Goal: Information Seeking & Learning: Learn about a topic

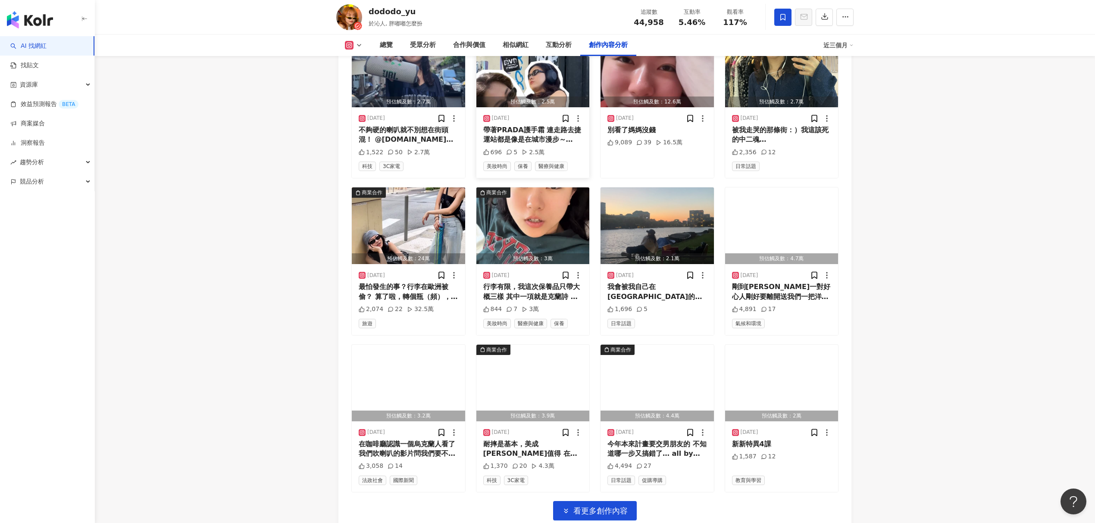
scroll to position [2592, 0]
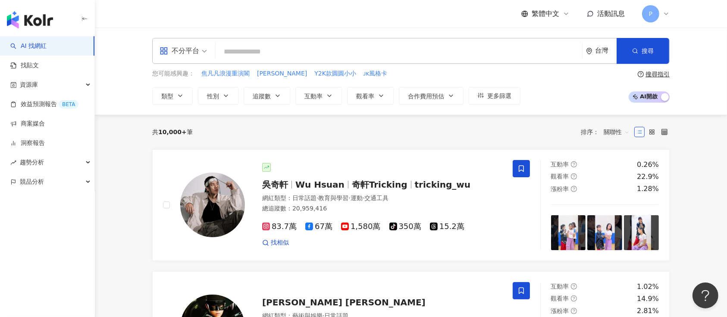
click at [206, 49] on span "不分平台" at bounding box center [182, 51] width 47 height 14
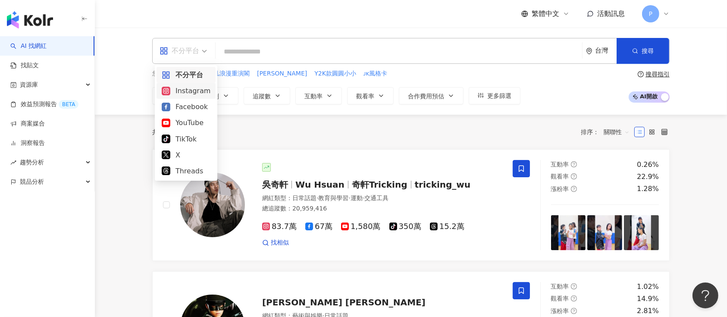
click at [201, 94] on div "Instagram" at bounding box center [186, 90] width 49 height 11
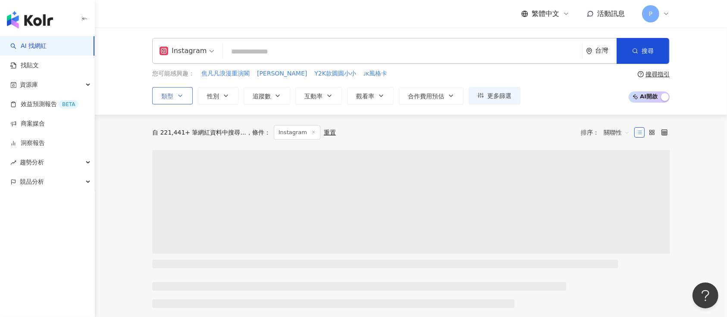
click at [185, 95] on button "類型" at bounding box center [172, 95] width 41 height 17
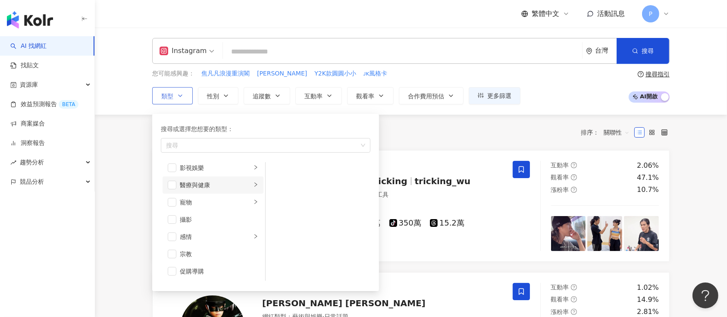
scroll to position [230, 0]
click at [204, 222] on div "感情" at bounding box center [216, 218] width 72 height 9
click at [173, 218] on span "button" at bounding box center [172, 218] width 9 height 9
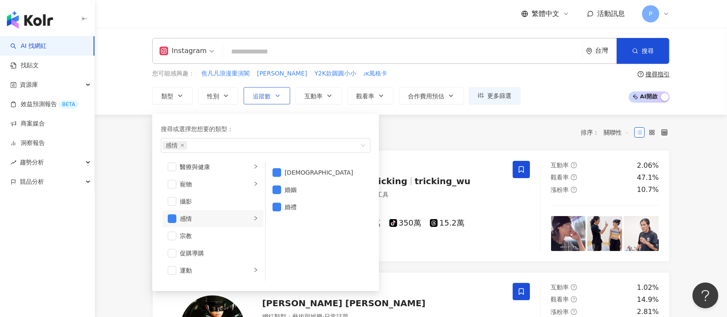
click at [279, 92] on icon "button" at bounding box center [277, 95] width 7 height 7
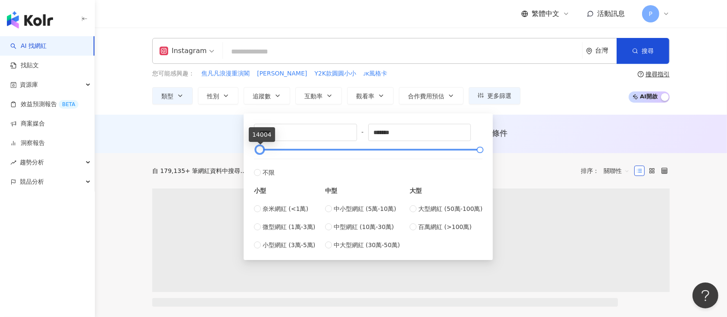
click at [259, 150] on div at bounding box center [368, 149] width 224 height 5
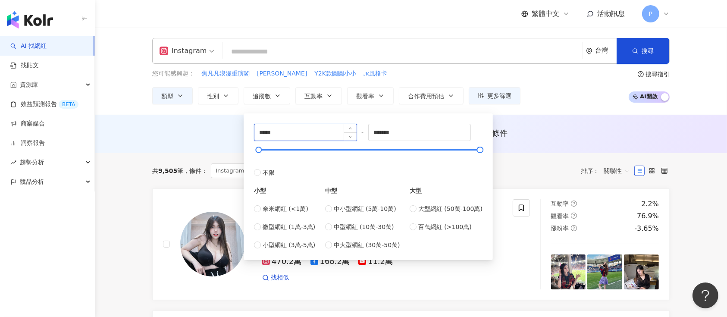
click at [259, 129] on input "*****" at bounding box center [305, 132] width 102 height 16
type input "*****"
drag, startPoint x: 435, startPoint y: 128, endPoint x: 274, endPoint y: 129, distance: 160.8
click at [274, 129] on div "***** - ******* 不限 小型 奈米網紅 (<1萬) 微型網紅 (1萬-3萬) 小型網紅 (3萬-5萬) 中型 中小型網紅 (5萬-10萬) 中型…" at bounding box center [368, 187] width 228 height 126
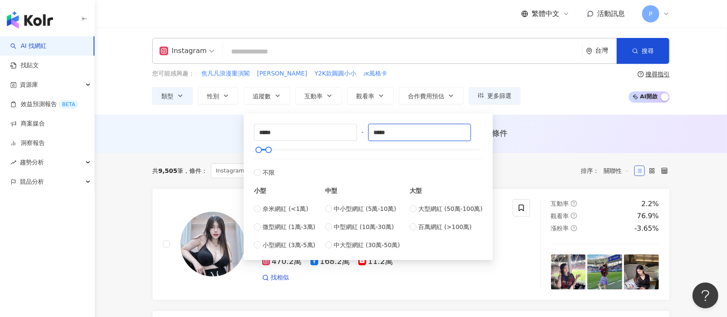
type input "*****"
click at [534, 134] on div "AI 推薦 ： 無結果，請嘗試搜尋其他語言關鍵字或條件" at bounding box center [410, 133] width 517 height 11
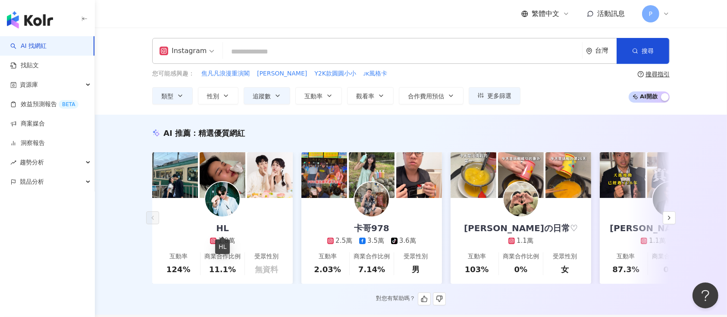
click at [216, 232] on div "HL" at bounding box center [222, 228] width 30 height 12
click at [671, 220] on icon "button" at bounding box center [668, 217] width 7 height 7
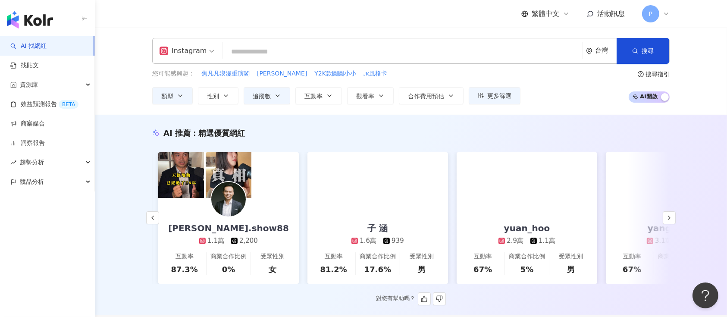
scroll to position [0, 447]
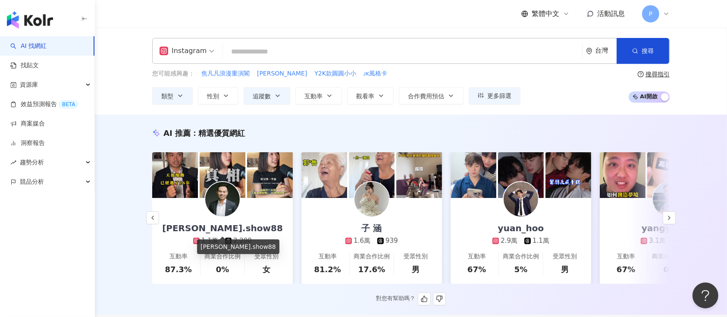
click at [252, 226] on div "vincent.show88" at bounding box center [222, 228] width 138 height 12
click at [564, 224] on link "yuan_hoo 2.9萬 1.1萬 互動率 67% 商業合作比例 5% 受眾性別 男" at bounding box center [520, 241] width 141 height 86
click at [669, 221] on icon "button" at bounding box center [668, 217] width 7 height 7
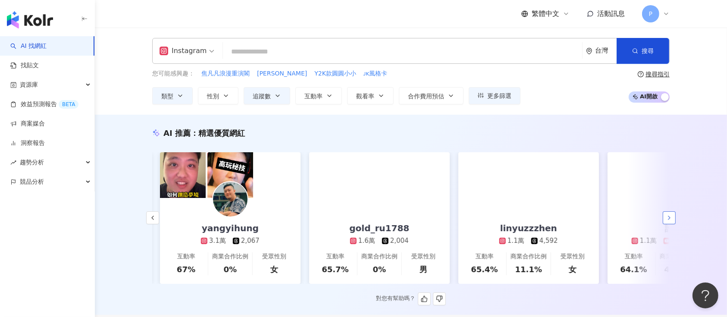
scroll to position [0, 895]
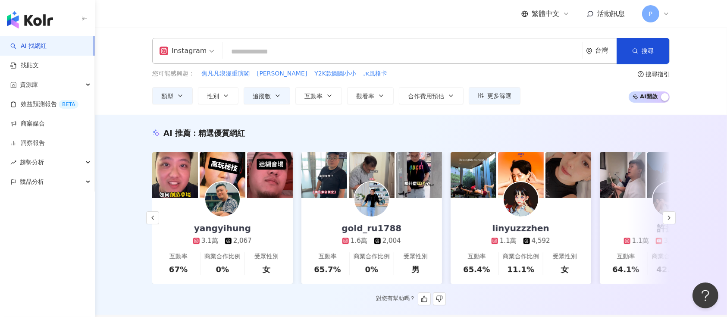
click at [515, 225] on div "linyuzzzhen" at bounding box center [521, 228] width 74 height 12
click at [666, 221] on icon "button" at bounding box center [668, 217] width 7 height 7
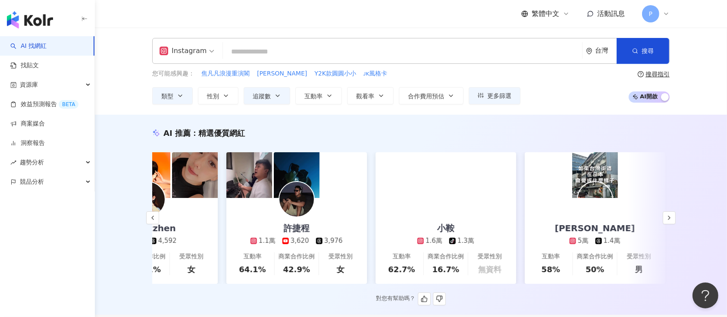
scroll to position [0, 1290]
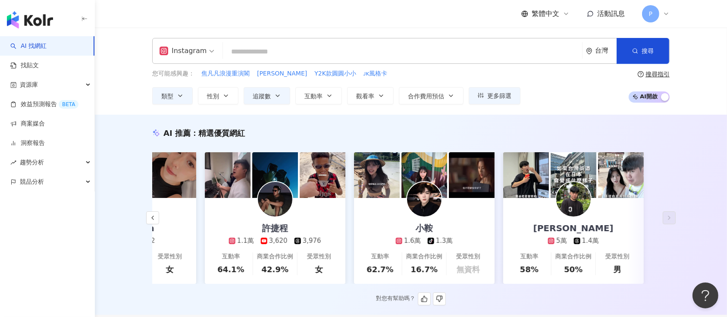
click at [448, 224] on div "小鞍 1.6萬 tiktok-icon 1.3萬" at bounding box center [424, 221] width 74 height 47
click at [610, 219] on link "賴Allen 5萬 1.4萬 互動率 58% 商業合作比例 50% 受眾性別 男" at bounding box center [573, 241] width 141 height 86
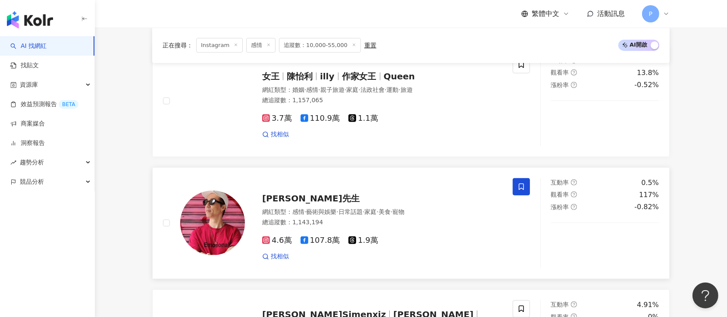
scroll to position [287, 0]
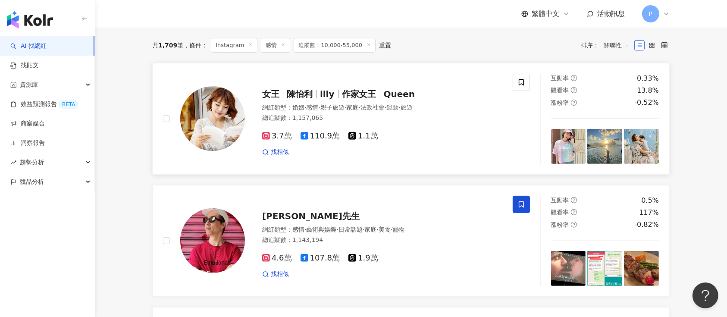
click at [386, 99] on span "Queen" at bounding box center [399, 94] width 31 height 10
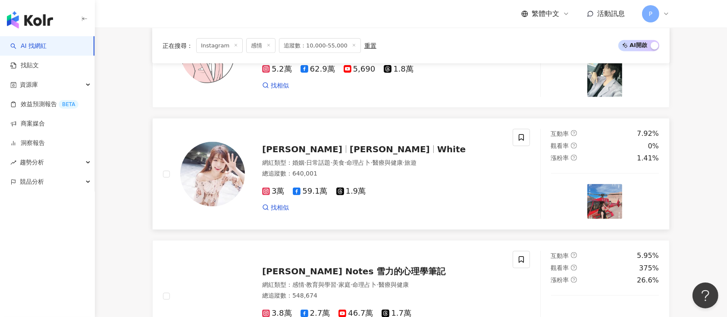
scroll to position [1207, 0]
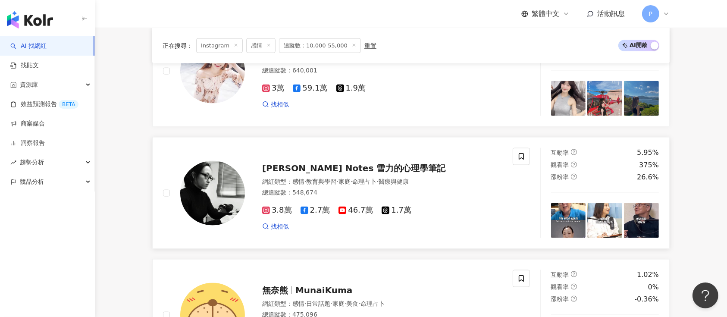
click at [316, 166] on span "Sherry's Notes 雪力的心理學筆記" at bounding box center [353, 168] width 183 height 10
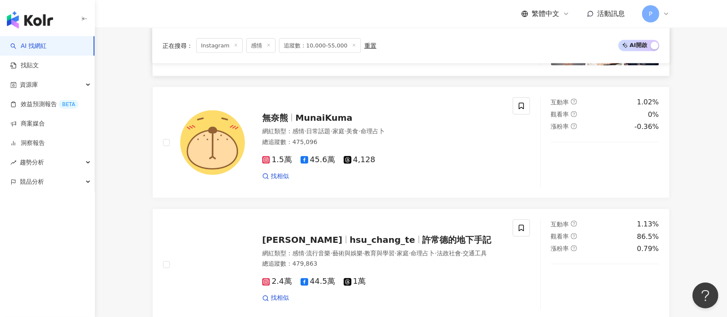
scroll to position [1494, 0]
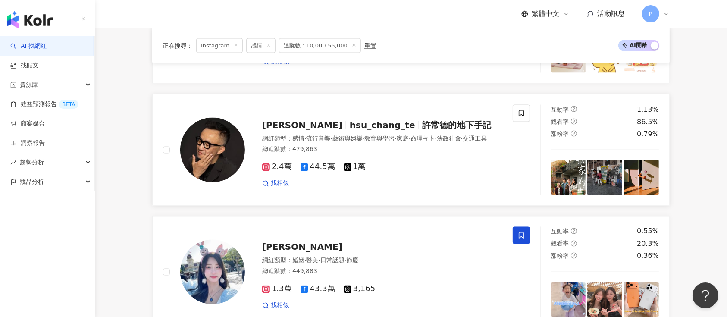
drag, startPoint x: 347, startPoint y: 119, endPoint x: 344, endPoint y: 123, distance: 4.9
click at [350, 120] on span "hsu_chang_te" at bounding box center [383, 125] width 66 height 10
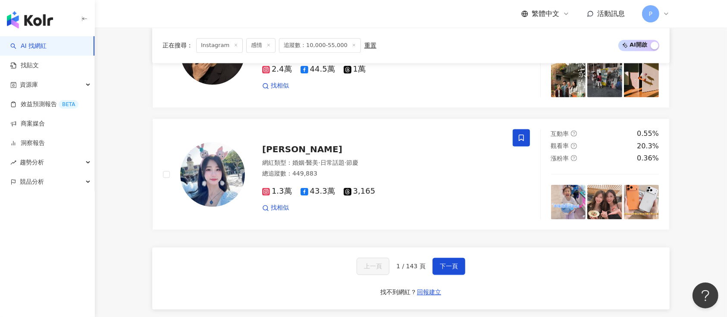
scroll to position [1609, 0]
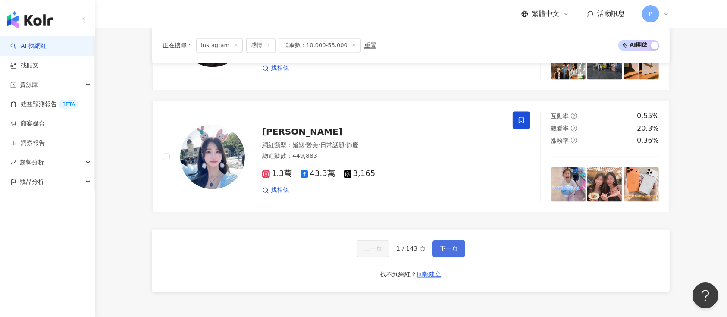
click at [456, 245] on span "下一頁" at bounding box center [449, 248] width 18 height 7
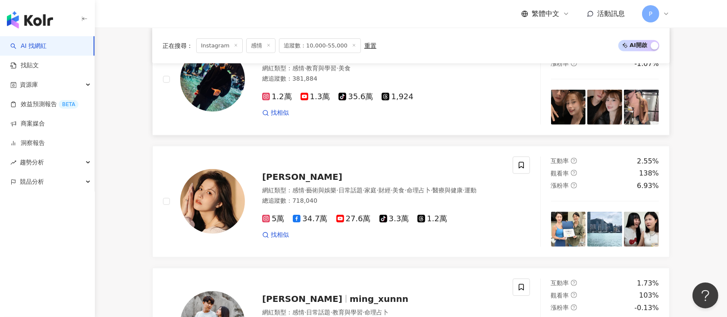
scroll to position [593, 0]
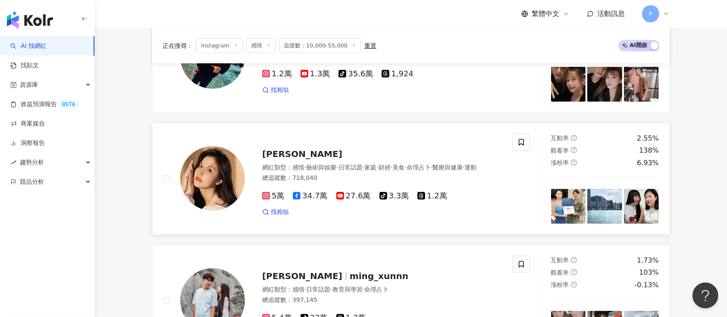
click at [290, 153] on div "蕭小M" at bounding box center [382, 154] width 240 height 12
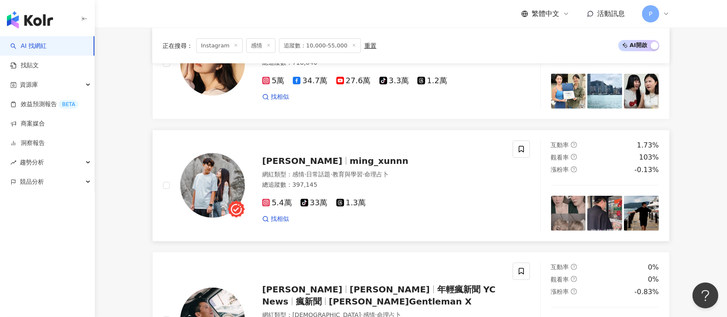
click at [350, 166] on span "ming_xunnn" at bounding box center [379, 161] width 59 height 10
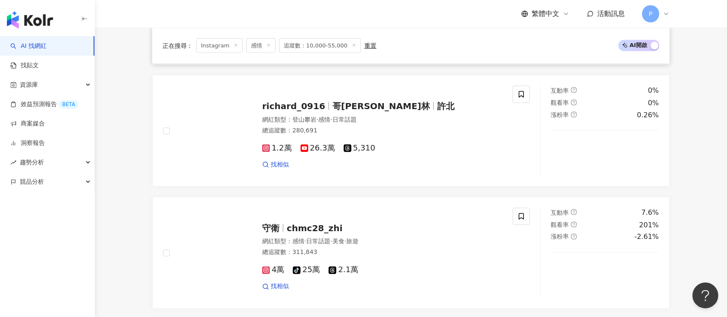
scroll to position [1283, 0]
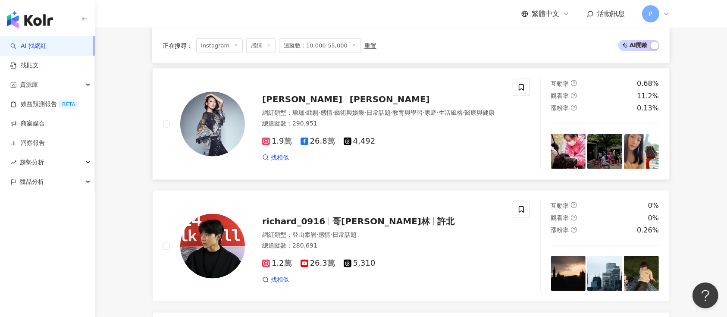
click at [350, 100] on span "Jessie Chang" at bounding box center [390, 99] width 80 height 10
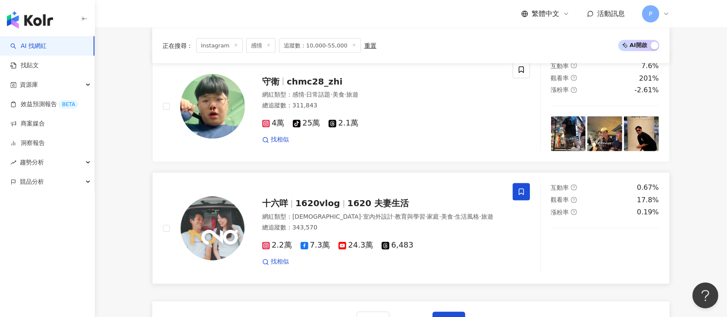
scroll to position [1570, 0]
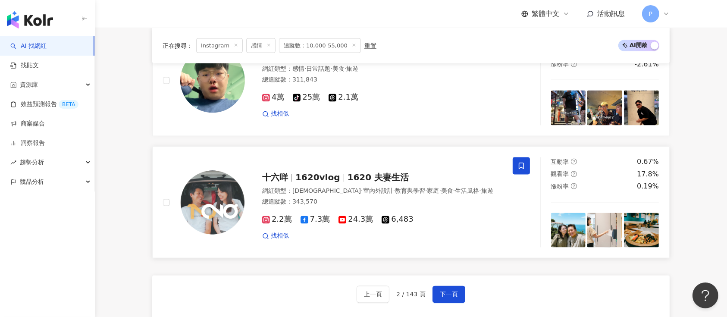
click at [351, 180] on span "1620 夫妻生活" at bounding box center [378, 177] width 62 height 10
click at [459, 297] on button "下一頁" at bounding box center [448, 294] width 33 height 17
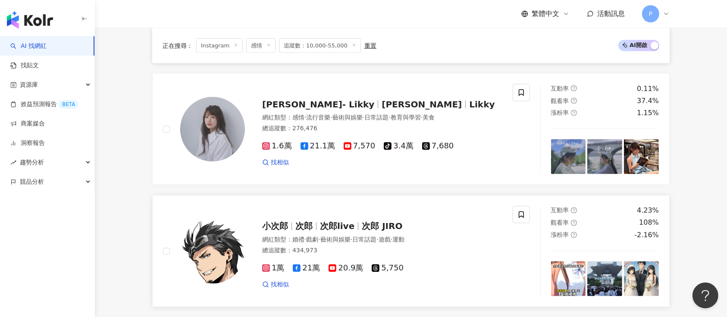
scroll to position [1552, 0]
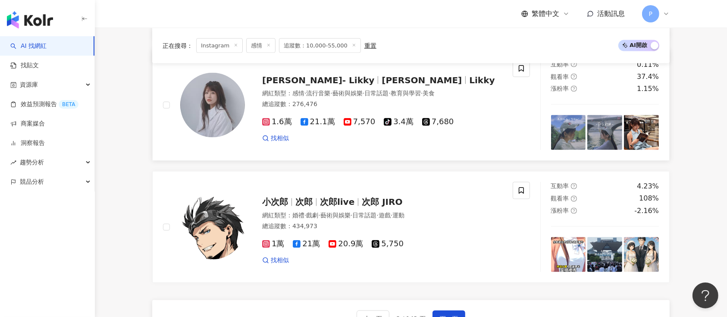
click at [381, 85] on span "黃立綺" at bounding box center [421, 80] width 80 height 10
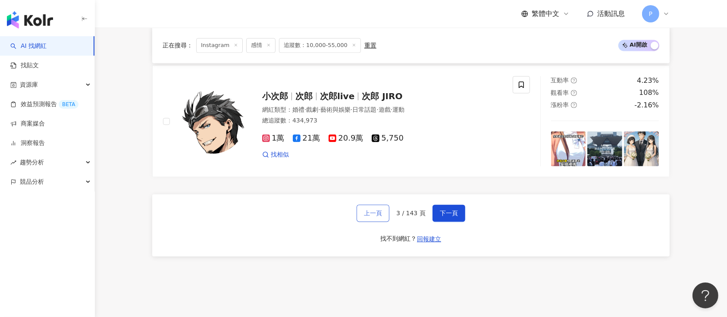
scroll to position [1666, 0]
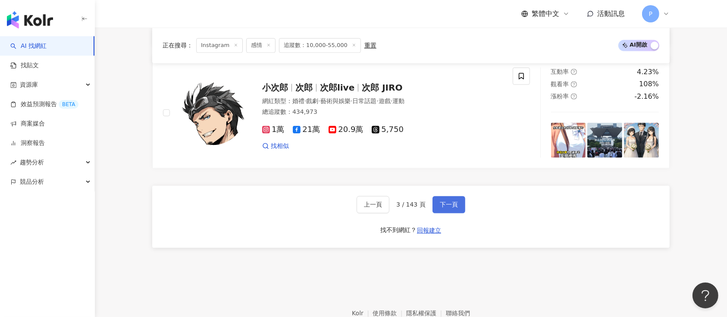
click at [451, 208] on span "下一頁" at bounding box center [449, 204] width 18 height 7
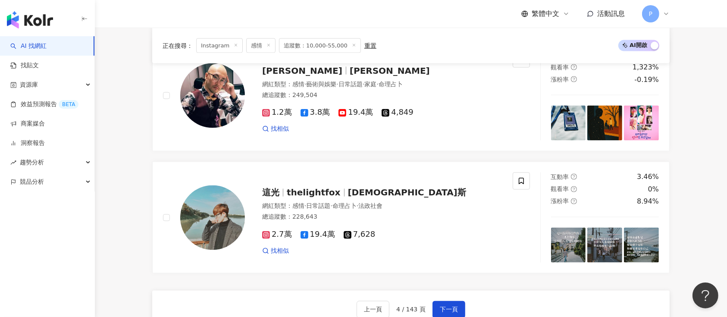
scroll to position [1690, 0]
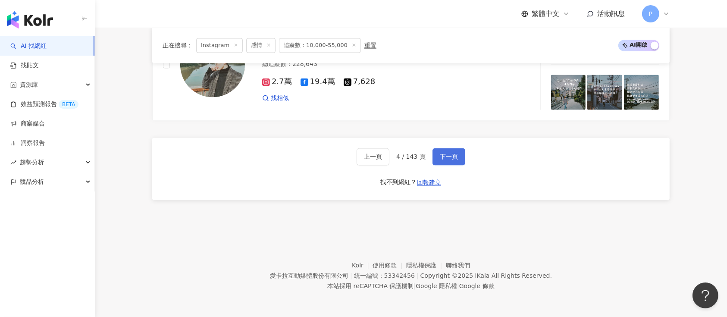
click at [448, 159] on span "下一頁" at bounding box center [449, 156] width 18 height 7
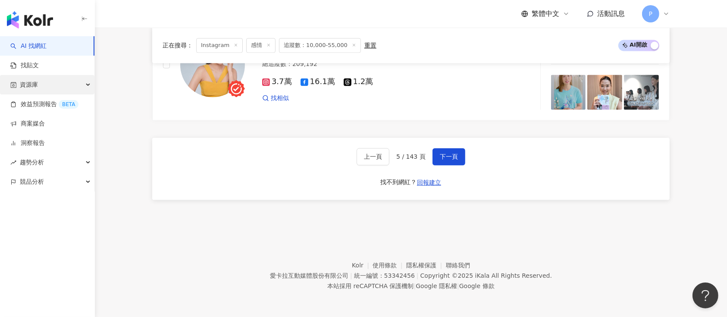
click at [60, 89] on div "資源庫" at bounding box center [47, 84] width 94 height 19
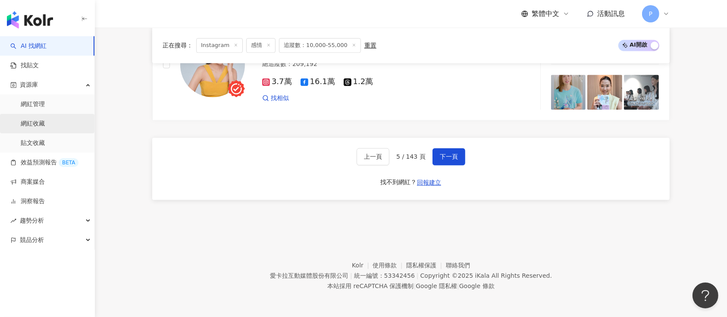
click at [45, 121] on link "網紅收藏" at bounding box center [33, 123] width 24 height 9
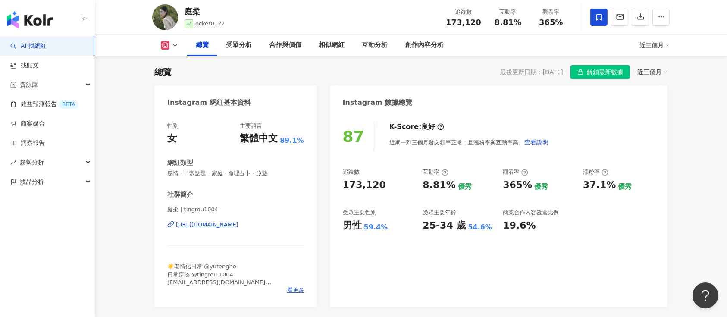
click at [591, 76] on span "解鎖最新數據" at bounding box center [605, 73] width 36 height 14
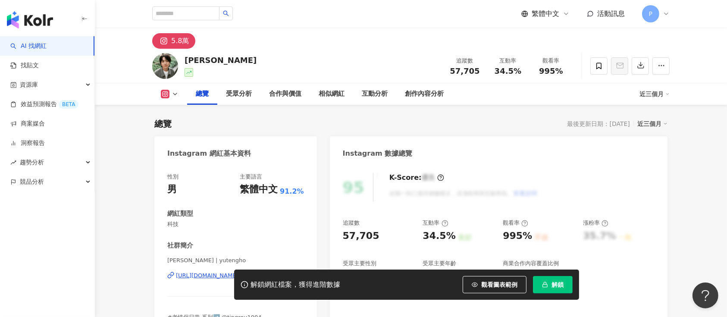
scroll to position [53, 0]
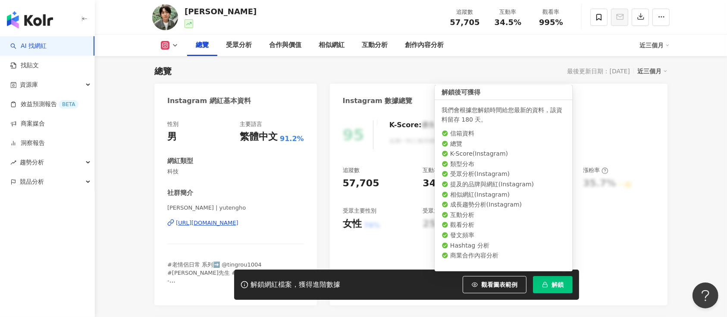
click at [548, 278] on button "解鎖" at bounding box center [553, 284] width 40 height 17
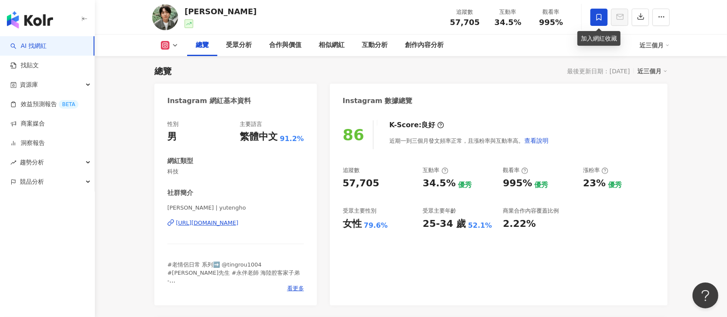
click at [602, 17] on icon at bounding box center [599, 17] width 8 height 8
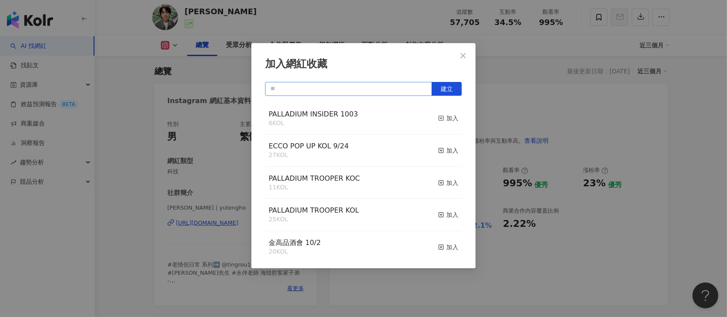
click at [392, 88] on input "text" at bounding box center [348, 89] width 167 height 14
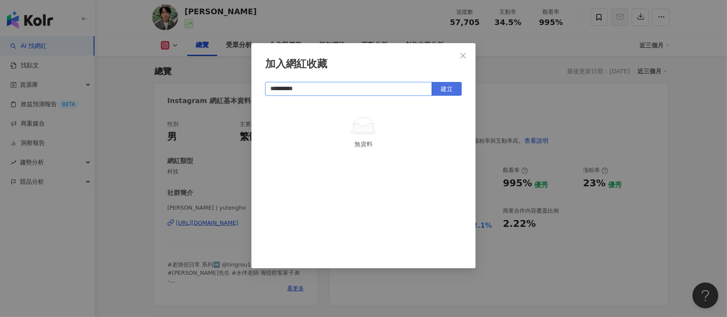
click at [441, 91] on span "建立" at bounding box center [446, 88] width 12 height 7
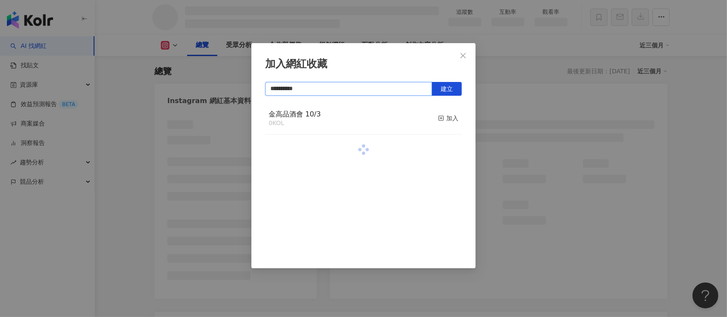
type input "**********"
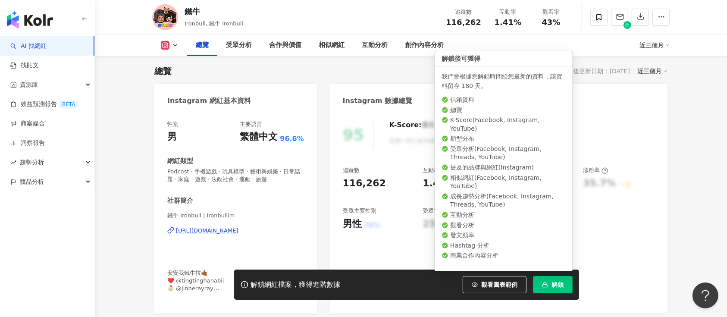
drag, startPoint x: 561, startPoint y: 285, endPoint x: 559, endPoint y: 281, distance: 5.4
click at [561, 285] on span "解鎖" at bounding box center [557, 284] width 12 height 7
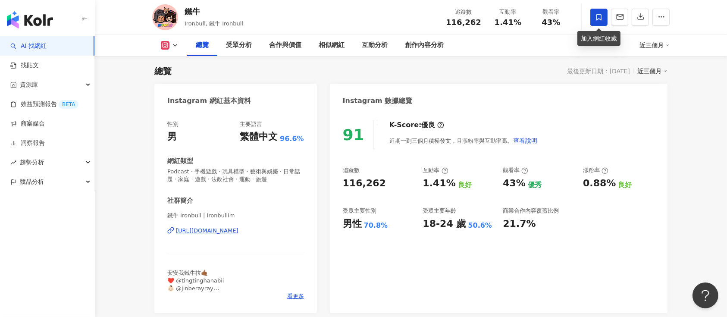
click at [594, 20] on span at bounding box center [598, 17] width 17 height 17
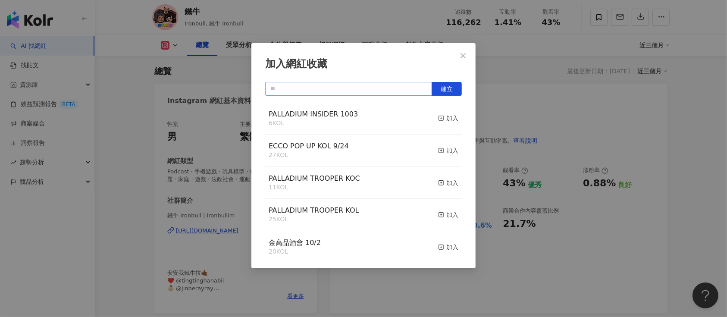
click at [376, 81] on div "加入網紅收藏 建立 PALLADIUM INSIDER 1003 6 KOL 加入 ECCO POP UP KOL 9/24 27 KOL 加入 PALLAD…" at bounding box center [363, 155] width 224 height 225
click at [378, 90] on input "text" at bounding box center [348, 89] width 167 height 14
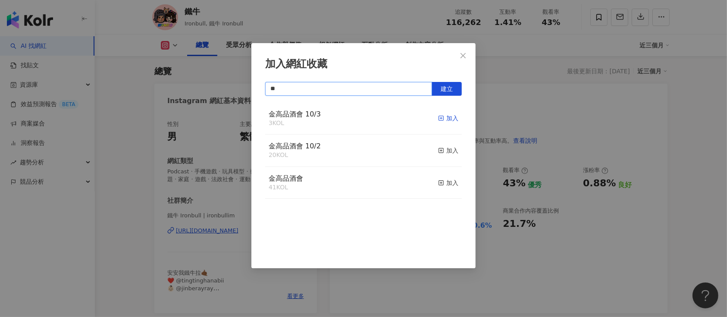
type input "**"
click at [438, 122] on span "button" at bounding box center [441, 118] width 6 height 7
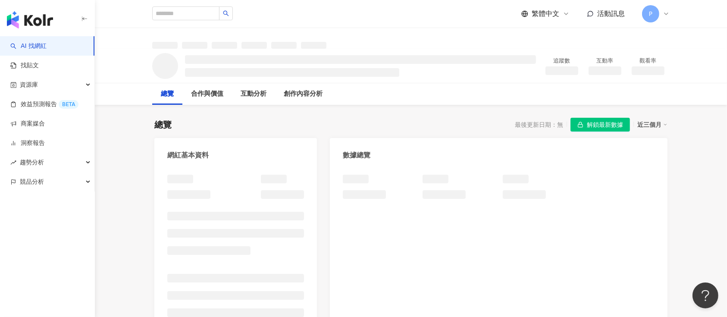
click at [608, 119] on span "解鎖最新數據" at bounding box center [605, 125] width 36 height 14
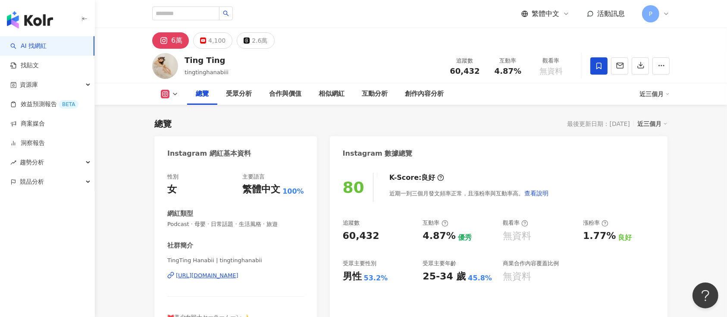
scroll to position [53, 0]
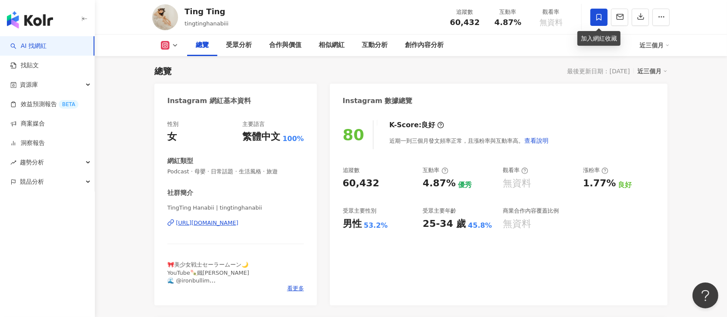
click at [606, 19] on span at bounding box center [598, 17] width 17 height 17
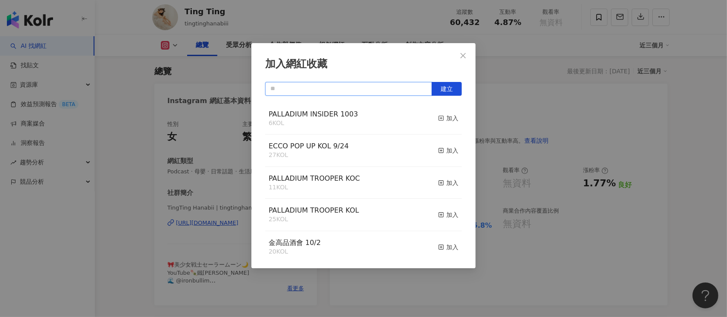
click at [403, 88] on input "text" at bounding box center [348, 89] width 167 height 14
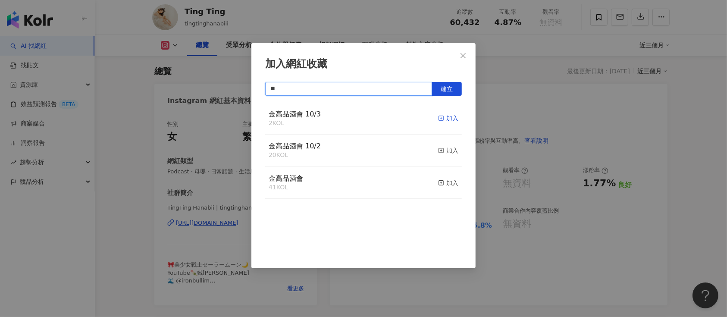
type input "**"
click at [438, 122] on span "button" at bounding box center [441, 118] width 6 height 7
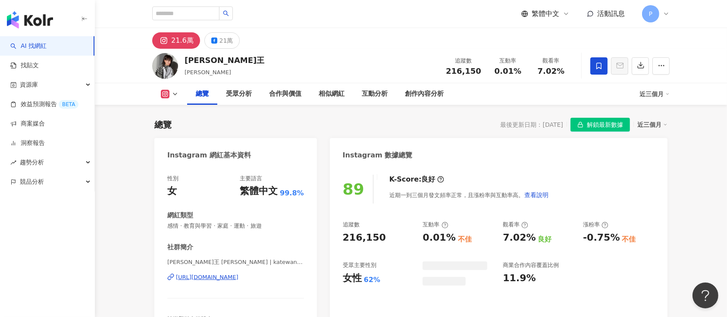
scroll to position [53, 0]
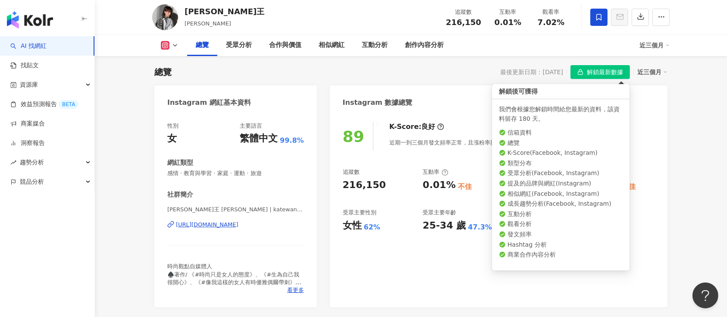
click at [628, 71] on button "解鎖最新數據" at bounding box center [599, 72] width 59 height 14
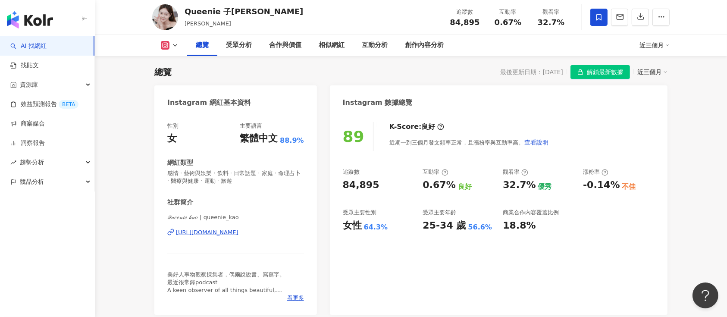
click at [616, 73] on span "解鎖最新數據" at bounding box center [605, 73] width 36 height 14
click at [600, 18] on icon at bounding box center [598, 17] width 5 height 6
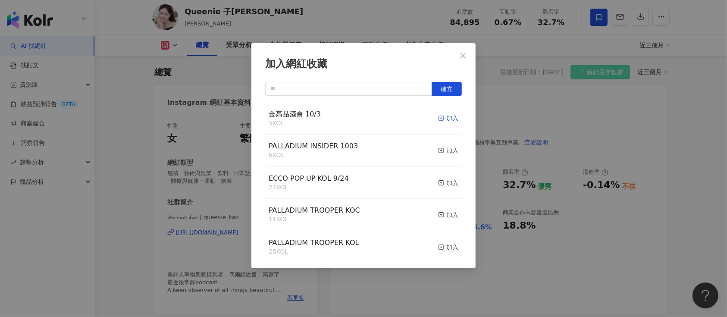
click at [445, 119] on div "加入" at bounding box center [448, 117] width 20 height 9
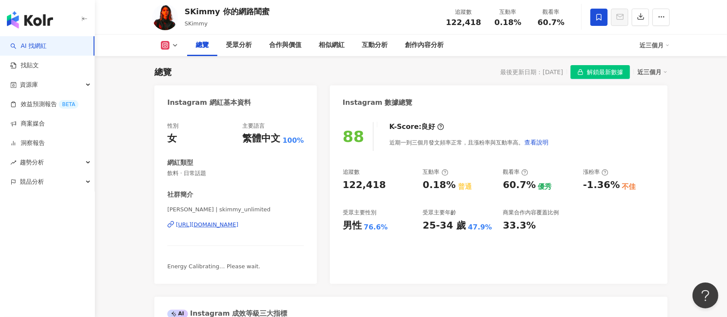
click at [602, 67] on span "解鎖最新數據" at bounding box center [605, 73] width 36 height 14
click at [600, 18] on icon at bounding box center [599, 17] width 8 height 8
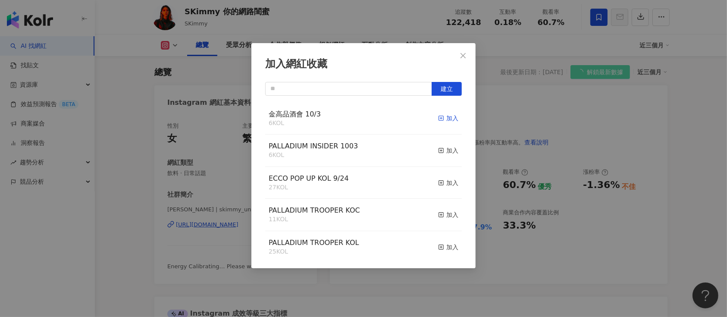
click at [438, 122] on div "加入" at bounding box center [448, 117] width 20 height 9
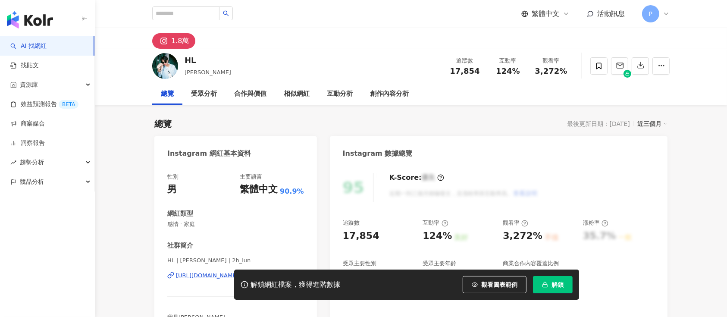
click at [202, 275] on div "解鎖網紅檔案，獲得進階數據 觀看圖表範例 解鎖" at bounding box center [363, 284] width 727 height 30
click at [208, 277] on div "解鎖網紅檔案，獲得進階數據 觀看圖表範例 解鎖" at bounding box center [363, 284] width 727 height 30
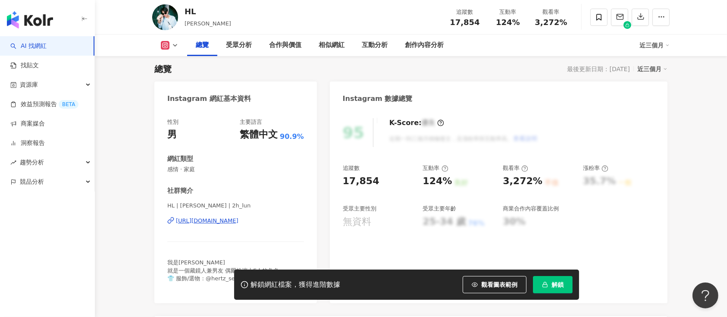
scroll to position [115, 0]
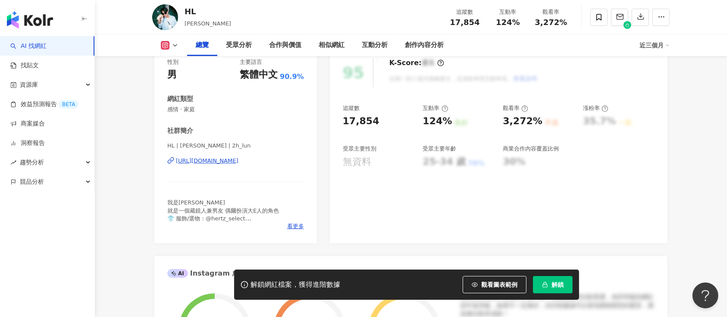
click at [238, 158] on div "[URL][DOMAIN_NAME]" at bounding box center [207, 161] width 62 height 8
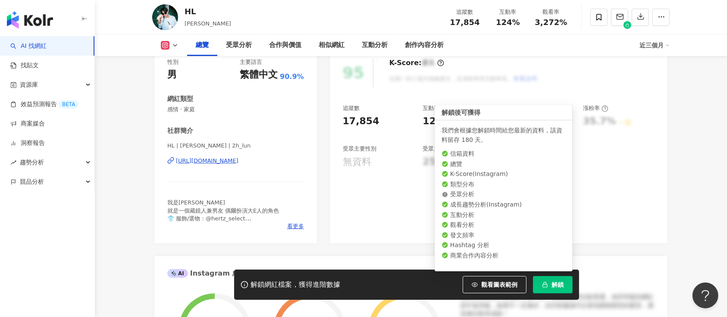
click at [555, 281] on span "解鎖" at bounding box center [557, 284] width 12 height 7
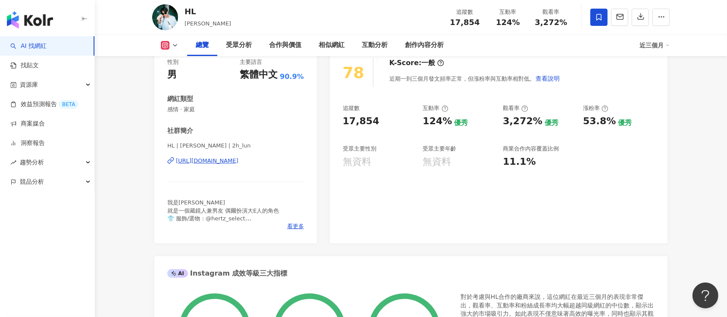
click at [600, 20] on icon at bounding box center [598, 17] width 5 height 6
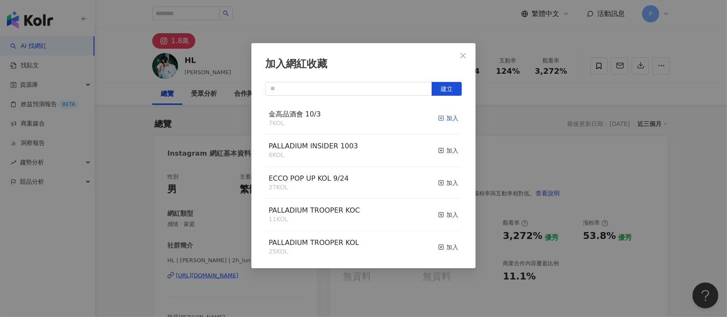
click at [438, 117] on icon "button" at bounding box center [441, 118] width 6 height 6
click at [437, 116] on div "已加入" at bounding box center [445, 117] width 26 height 9
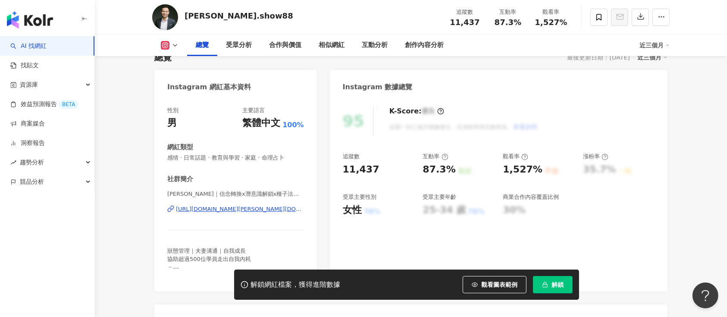
scroll to position [115, 0]
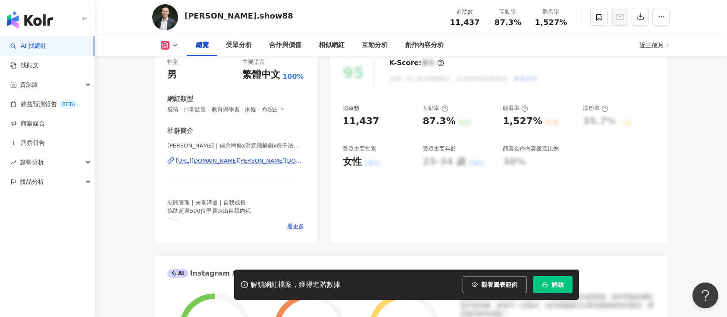
click at [260, 157] on div "https://www.instagram.com/vincent.show88/" at bounding box center [240, 161] width 128 height 8
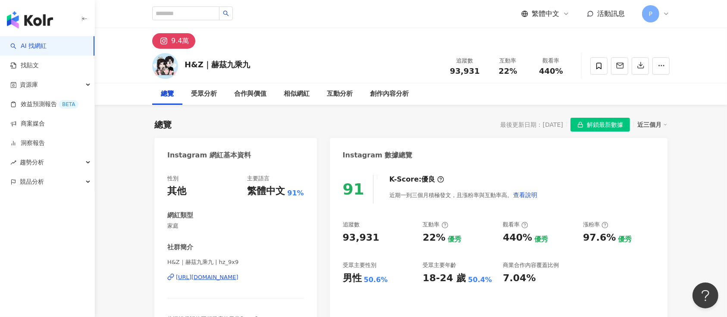
scroll to position [53, 0]
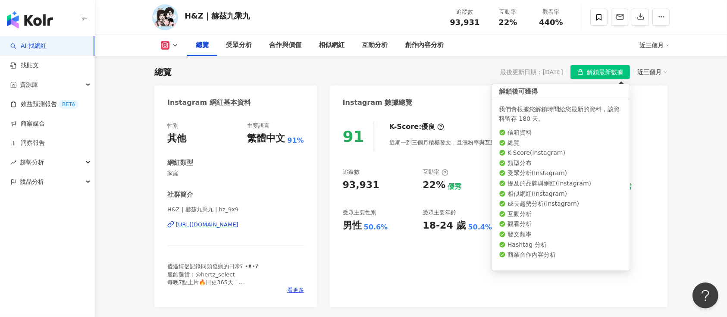
click at [596, 71] on span "解鎖最新數據" at bounding box center [605, 73] width 36 height 14
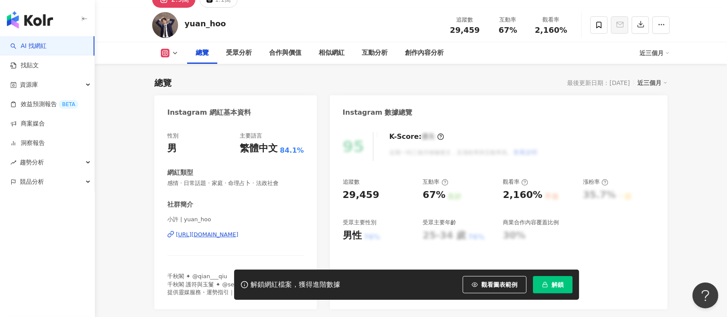
scroll to position [57, 0]
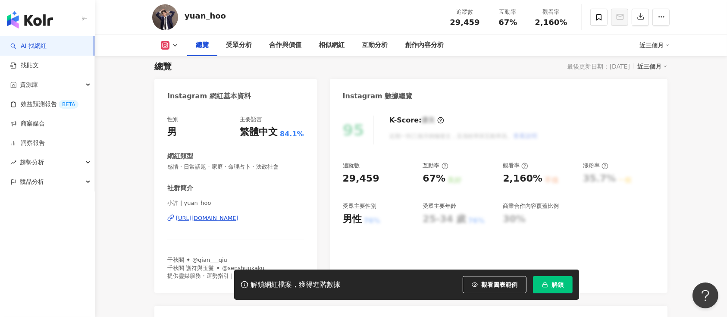
click at [238, 219] on div "https://www.instagram.com/yuan_hoo/" at bounding box center [207, 218] width 62 height 8
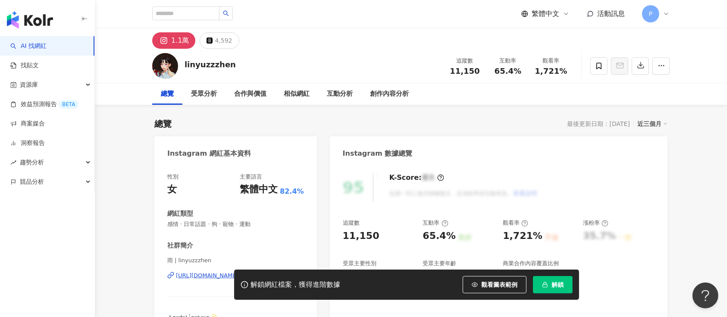
click at [238, 237] on div "https://www.instagram.com/linyuzzzhen/" at bounding box center [207, 276] width 62 height 8
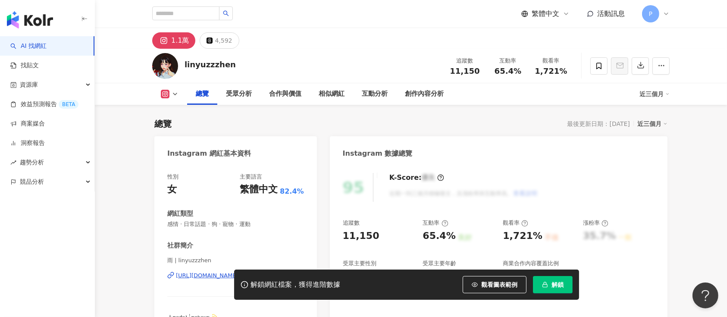
scroll to position [57, 0]
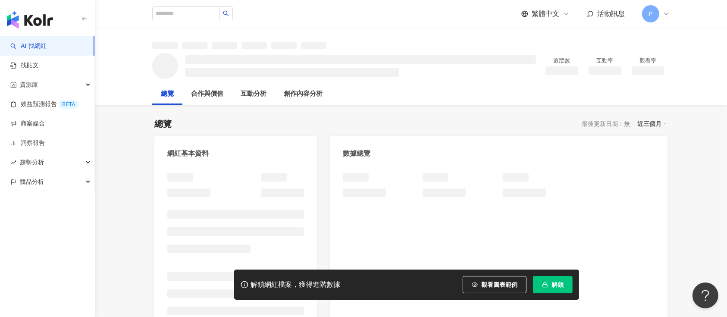
click at [251, 162] on div "網紅基本資料" at bounding box center [235, 243] width 162 height 215
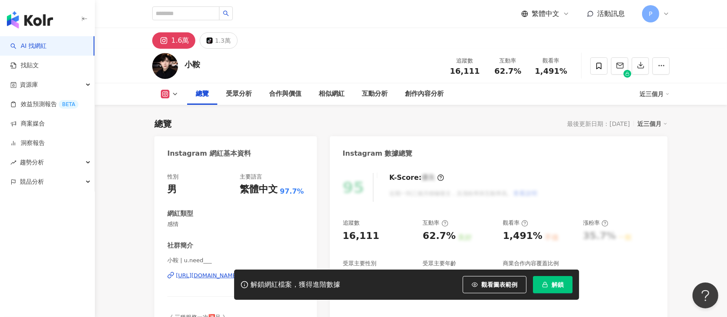
scroll to position [115, 0]
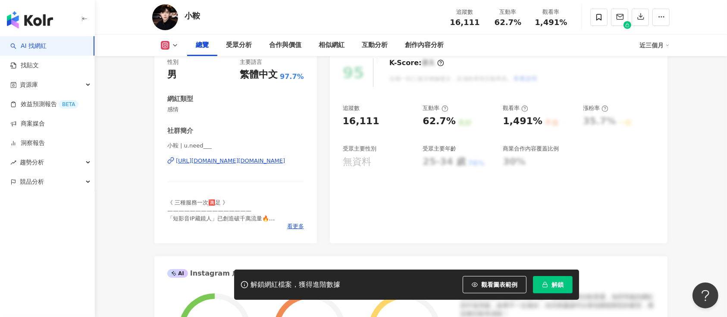
click at [251, 162] on div "https://www.instagram.com/u.need___/" at bounding box center [230, 161] width 109 height 8
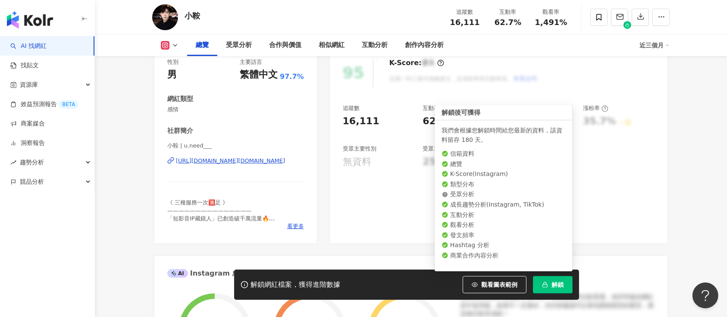
click at [541, 287] on button "解鎖" at bounding box center [553, 284] width 40 height 17
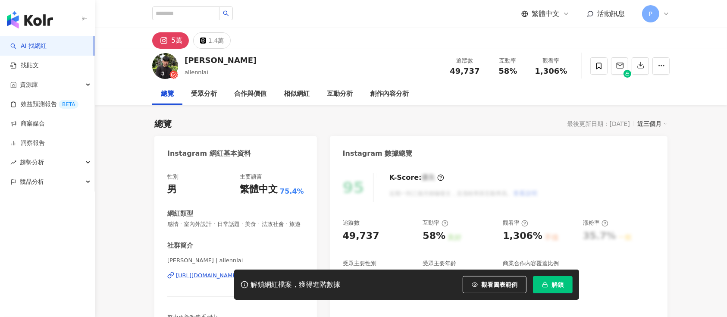
click at [238, 272] on div "[URL][DOMAIN_NAME]" at bounding box center [207, 276] width 62 height 8
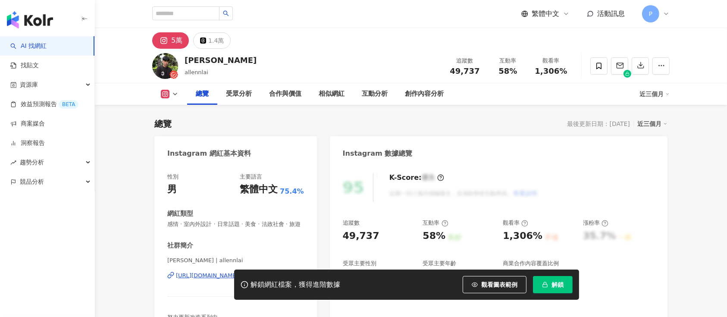
scroll to position [115, 0]
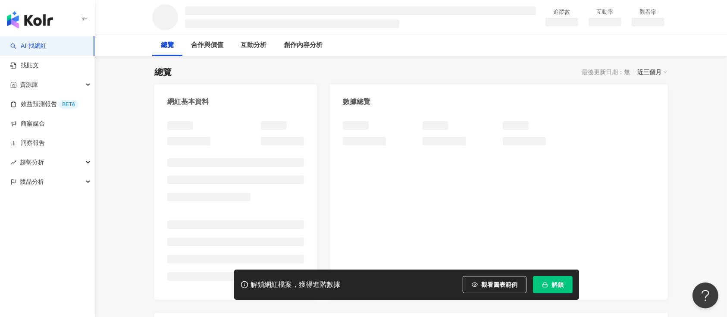
scroll to position [57, 0]
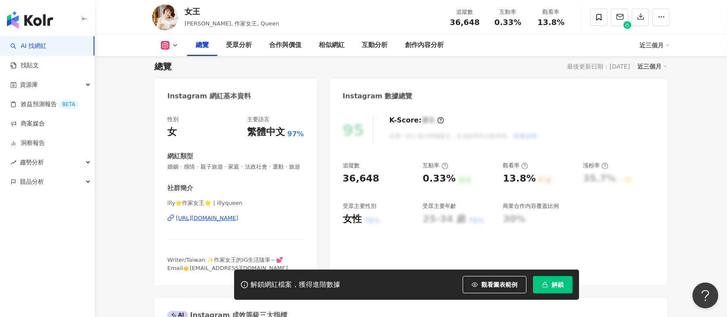
drag, startPoint x: 282, startPoint y: 156, endPoint x: 266, endPoint y: 166, distance: 19.6
click at [238, 214] on div "https://www.instagram.com/illyqueen/" at bounding box center [207, 218] width 62 height 8
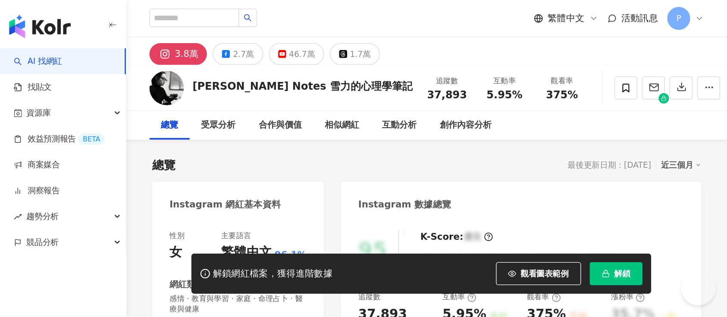
scroll to position [57, 0]
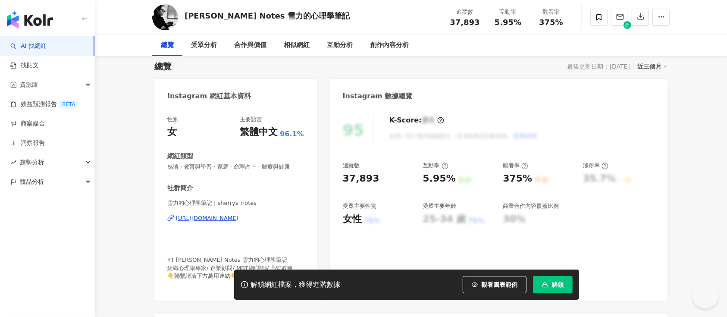
click at [238, 216] on div "[URL][DOMAIN_NAME]" at bounding box center [207, 218] width 62 height 8
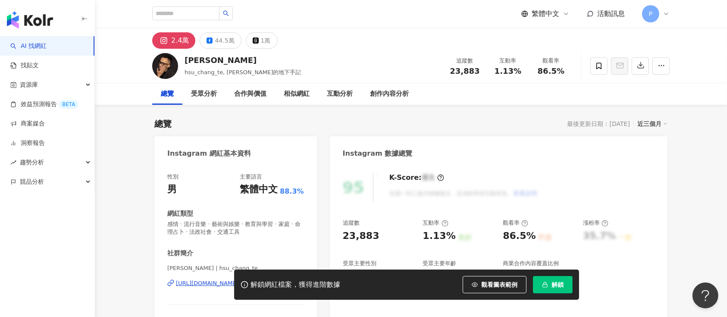
click at [286, 173] on div "性別 男 主要語言 繁體中文 88.3% 網紅類型 感情 · 流行音樂 · 藝術與娛樂 · 教育與學習 · 家庭 · 命理占卜 · 法政社會 · 交通工具 社…" at bounding box center [235, 254] width 137 height 162
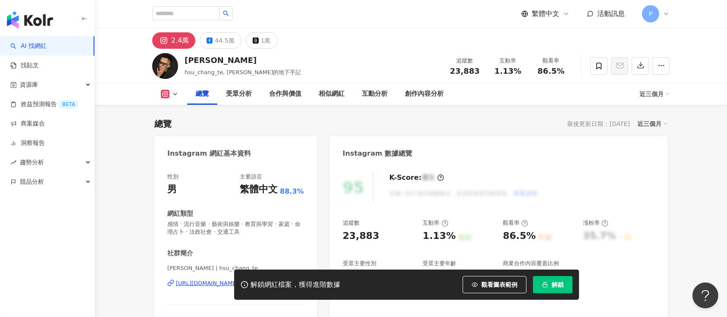
click at [238, 237] on div "https://www.instagram.com/hsu_chang_te/" at bounding box center [207, 283] width 62 height 8
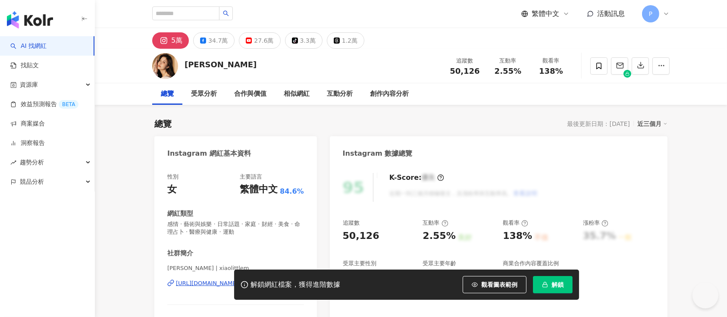
drag, startPoint x: 226, startPoint y: 181, endPoint x: 234, endPoint y: 170, distance: 13.9
click at [234, 237] on div "https://www.instagram.com/xiaolittlem/" at bounding box center [207, 283] width 62 height 8
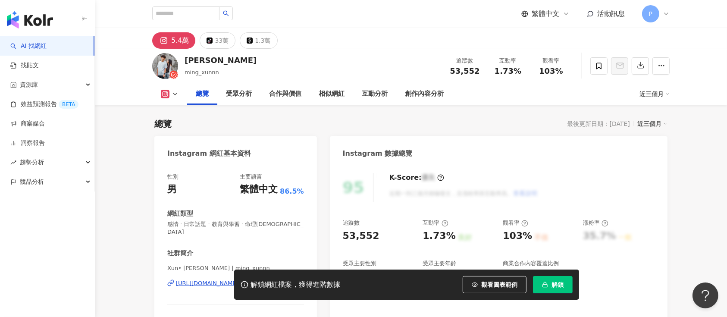
scroll to position [57, 0]
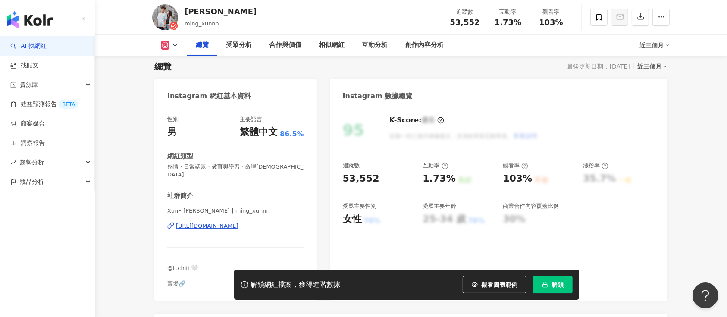
click at [238, 222] on div "https://www.instagram.com/ming_xunnn/" at bounding box center [207, 226] width 62 height 8
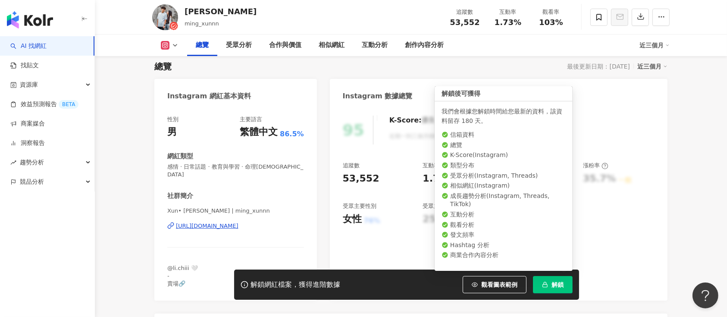
click at [545, 237] on icon "button" at bounding box center [545, 283] width 3 height 2
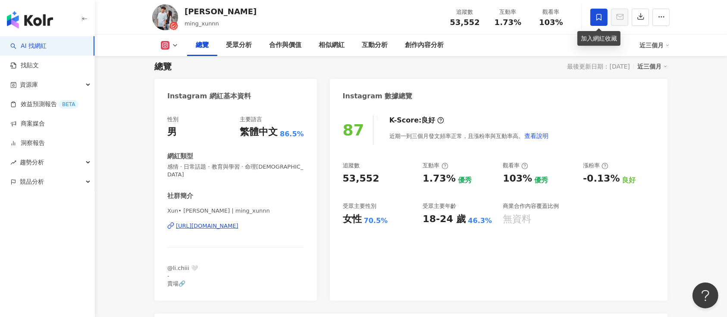
click at [545, 16] on span at bounding box center [598, 17] width 17 height 17
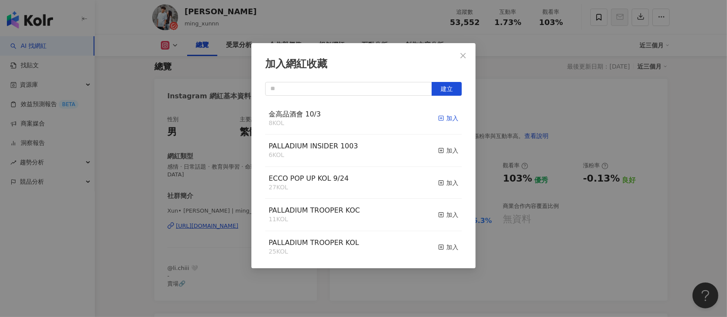
click at [438, 121] on div "加入" at bounding box center [448, 117] width 20 height 9
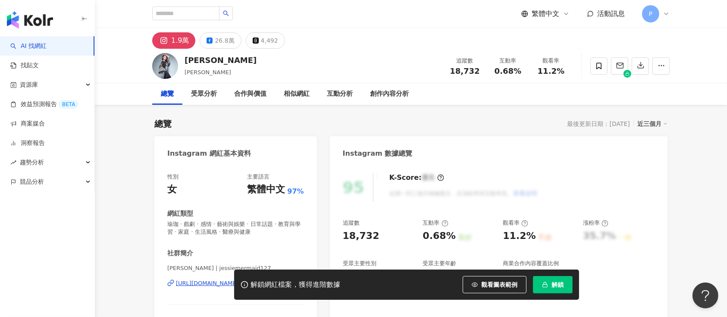
scroll to position [57, 0]
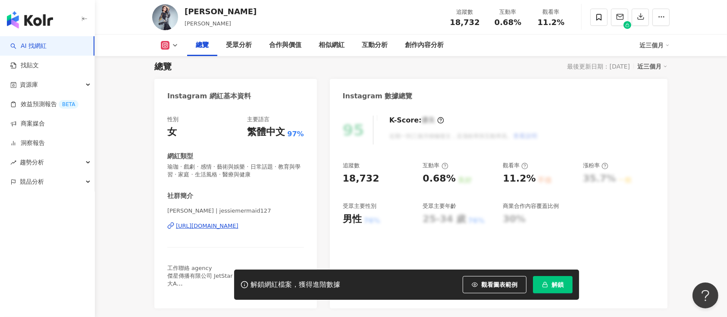
click at [238, 226] on div "[URL][DOMAIN_NAME]" at bounding box center [207, 226] width 62 height 8
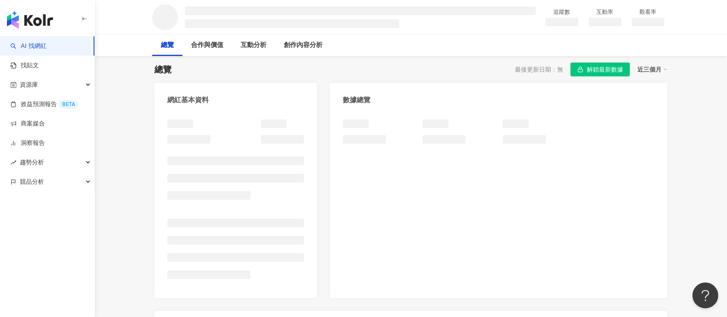
scroll to position [57, 0]
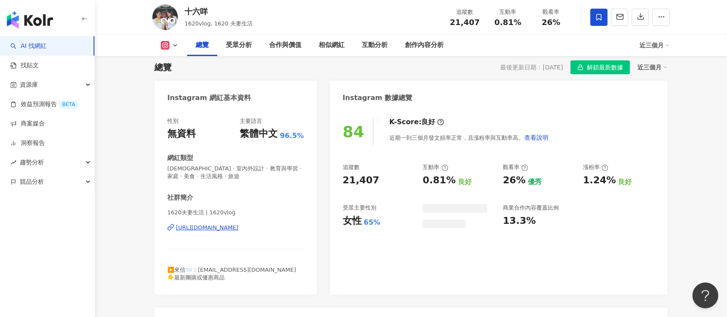
click at [238, 229] on div "https://www.instagram.com/1620vlog/" at bounding box center [207, 228] width 62 height 8
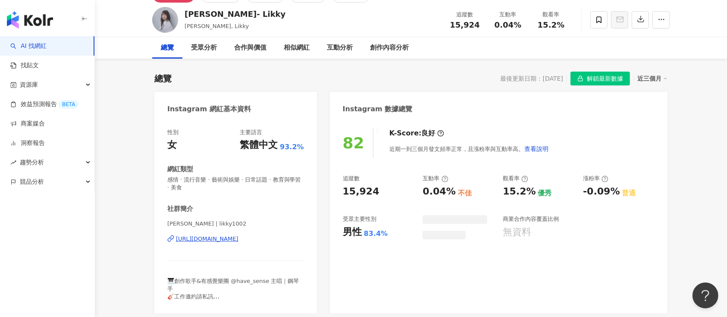
scroll to position [57, 0]
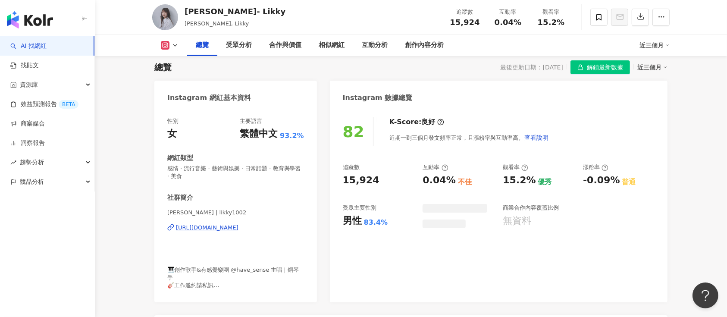
click at [238, 228] on div "[URL][DOMAIN_NAME]" at bounding box center [207, 228] width 62 height 8
